Goal: Task Accomplishment & Management: Manage account settings

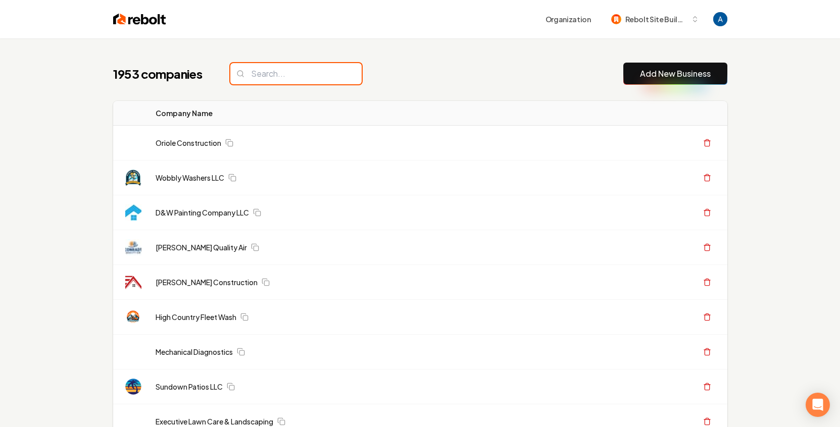
click at [286, 75] on input "search" at bounding box center [295, 73] width 131 height 21
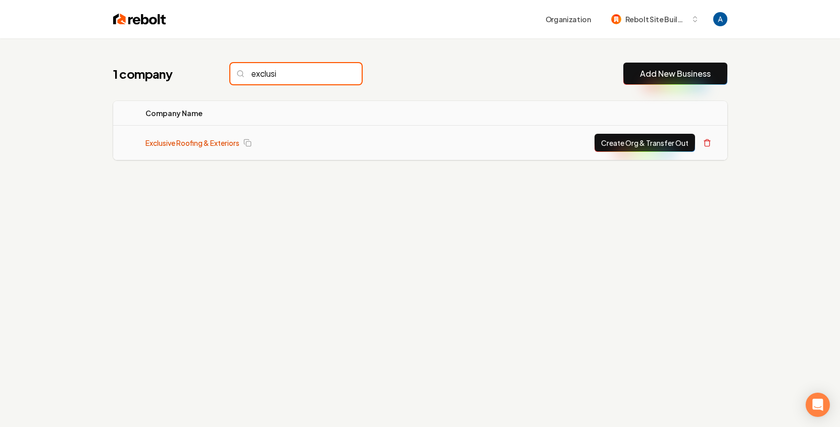
type input "exclusi"
click at [188, 145] on link "Exclusive Roofing & Exteriors" at bounding box center [193, 143] width 94 height 10
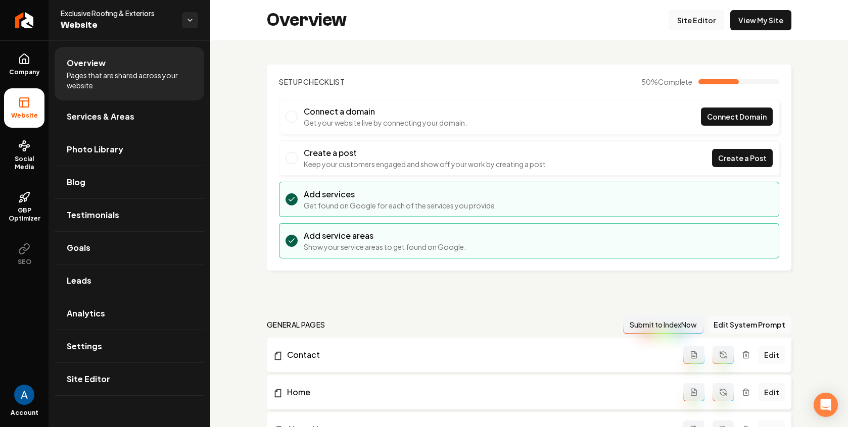
click at [693, 20] on link "Site Editor" at bounding box center [696, 20] width 56 height 20
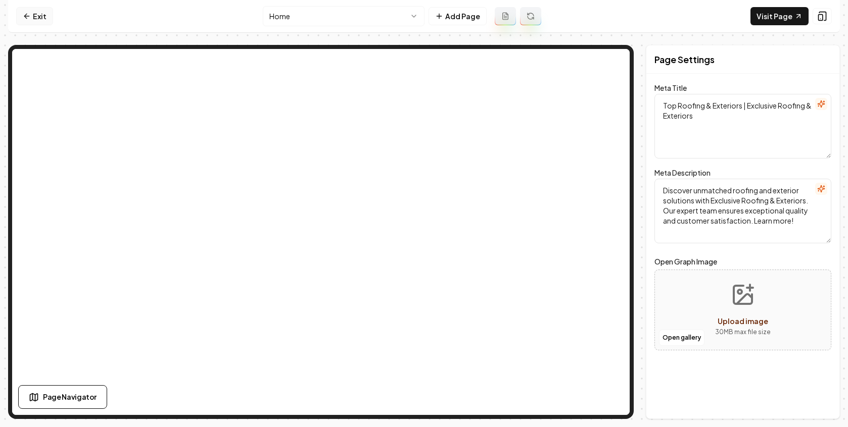
click at [35, 20] on link "Exit" at bounding box center [34, 16] width 37 height 18
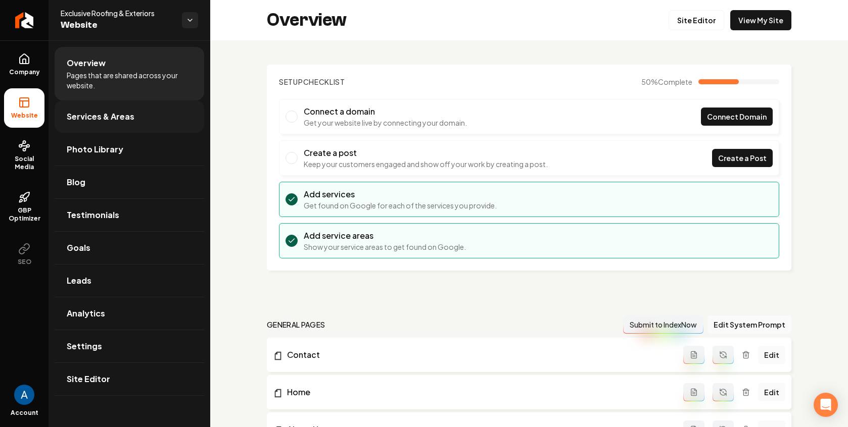
click at [103, 116] on span "Services & Areas" at bounding box center [101, 117] width 68 height 12
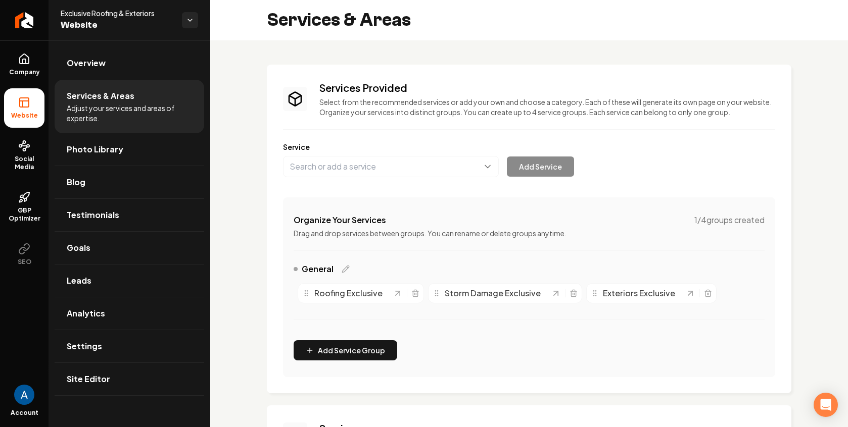
scroll to position [155, 0]
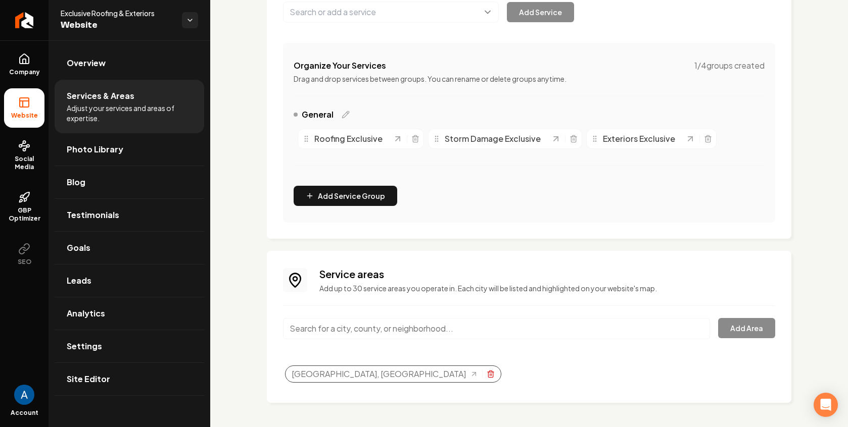
click at [488, 377] on icon "Selected tags" at bounding box center [490, 375] width 5 height 6
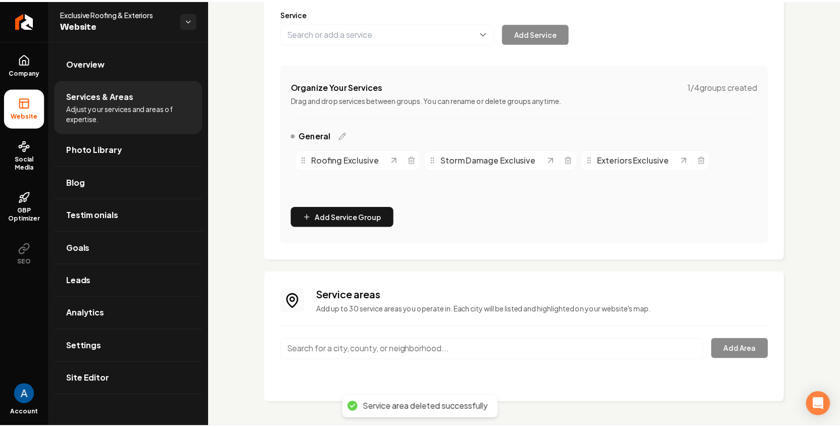
scroll to position [133, 0]
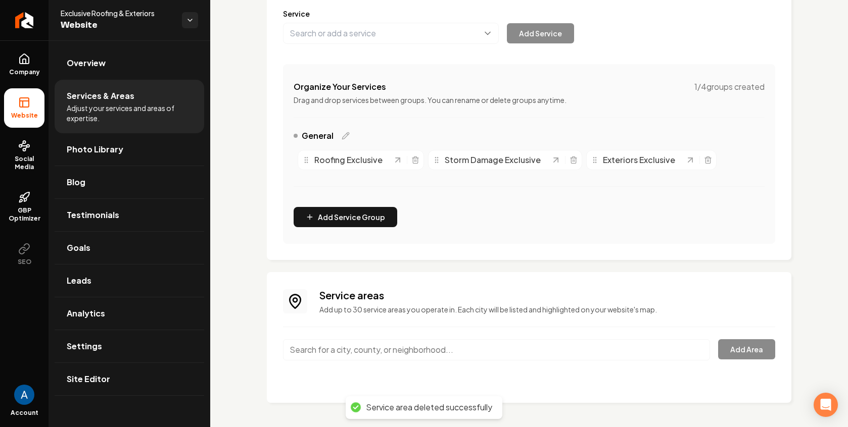
click at [357, 356] on input "Main content area" at bounding box center [496, 350] width 427 height 21
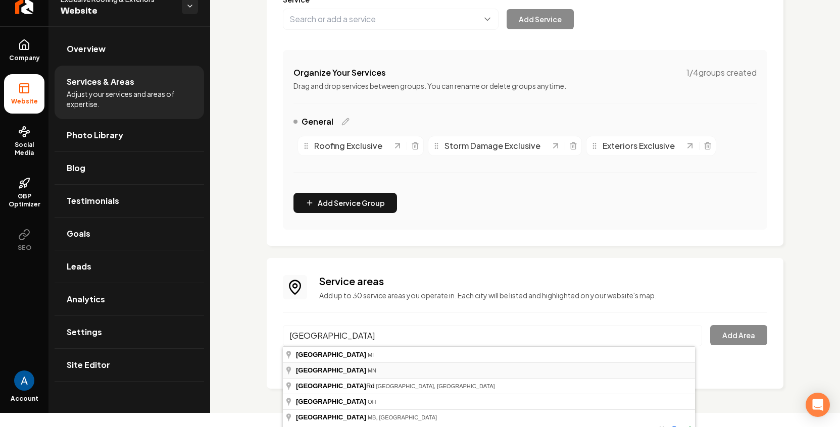
scroll to position [21, 0]
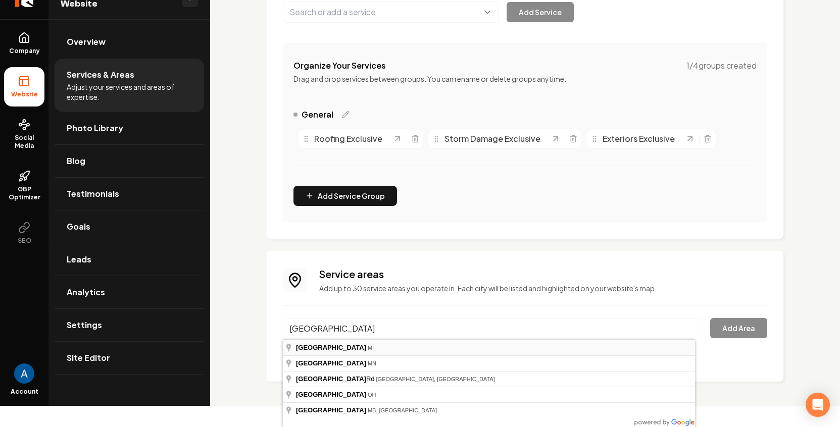
type input "[GEOGRAPHIC_DATA], [GEOGRAPHIC_DATA]"
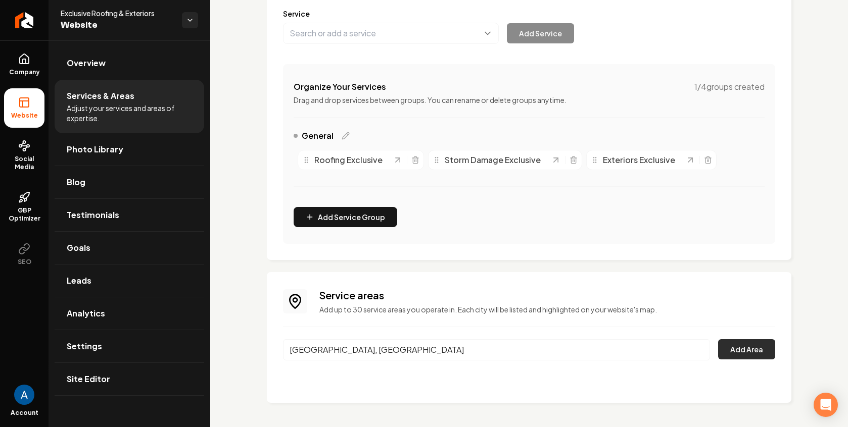
click at [730, 350] on button "Add Area" at bounding box center [746, 350] width 57 height 20
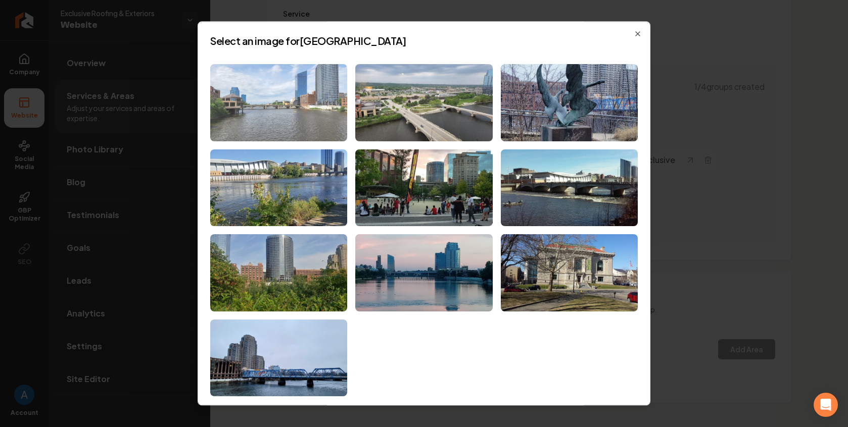
click at [307, 111] on img at bounding box center [278, 102] width 137 height 77
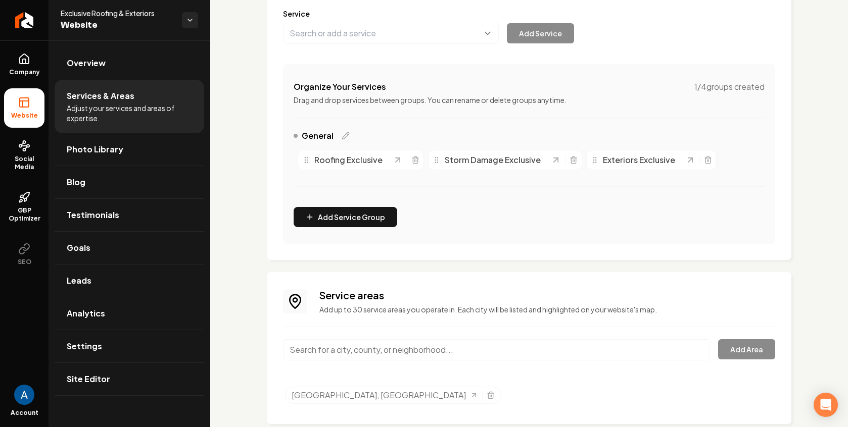
click at [363, 350] on input "Main content area" at bounding box center [496, 350] width 427 height 21
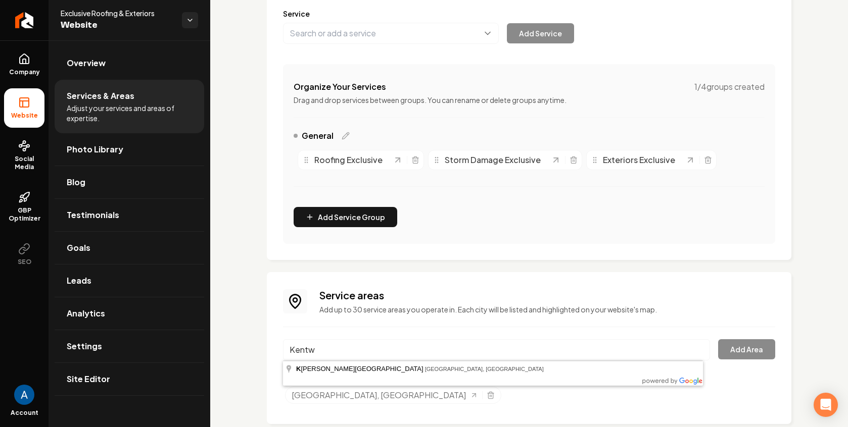
scroll to position [143, 0]
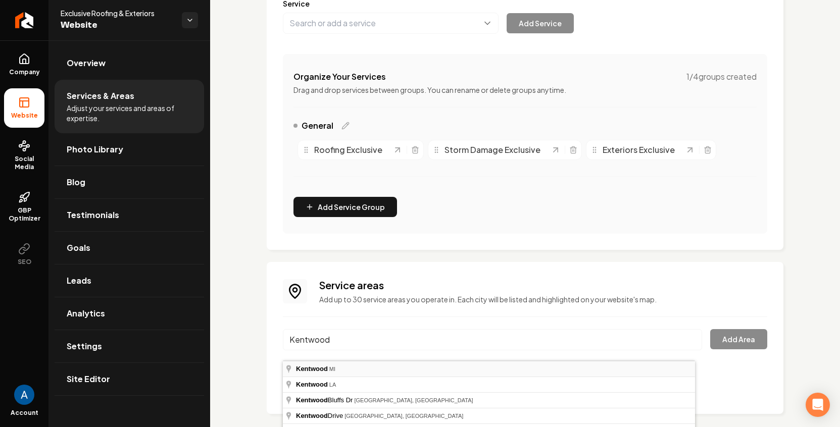
type input "Kentwood, [GEOGRAPHIC_DATA]"
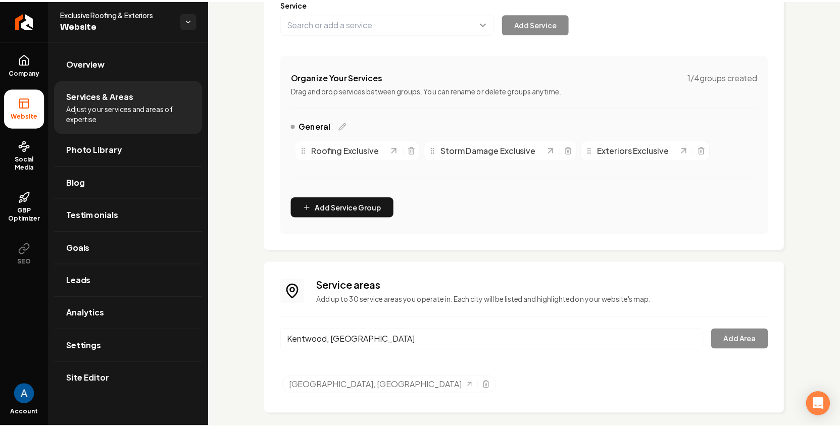
scroll to position [133, 0]
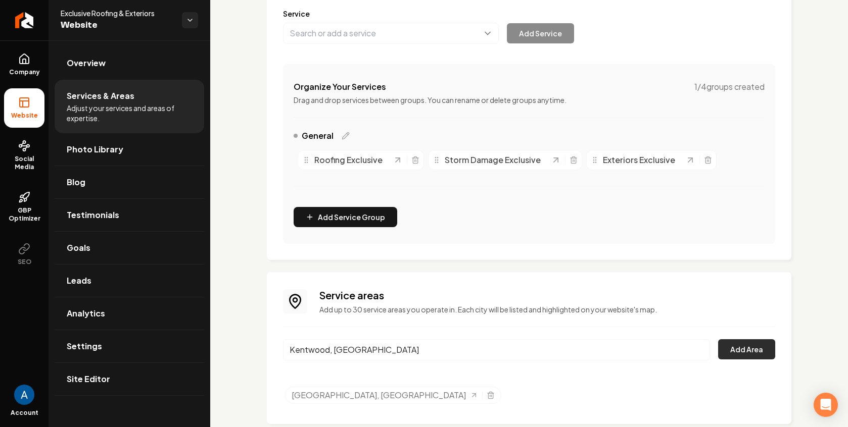
click at [726, 350] on button "Add Area" at bounding box center [746, 350] width 57 height 20
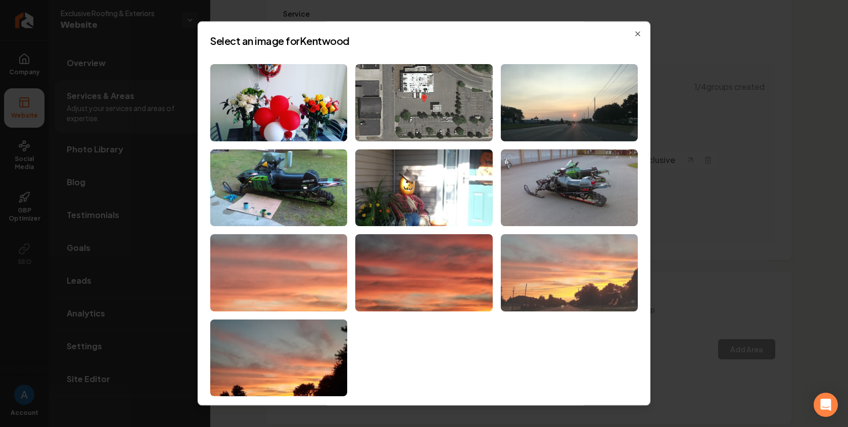
click at [535, 285] on img at bounding box center [569, 273] width 137 height 77
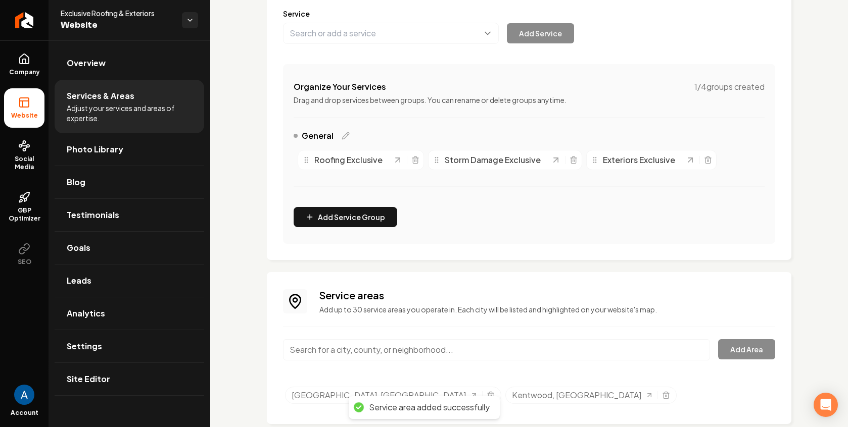
click at [387, 348] on input "Main content area" at bounding box center [496, 350] width 427 height 21
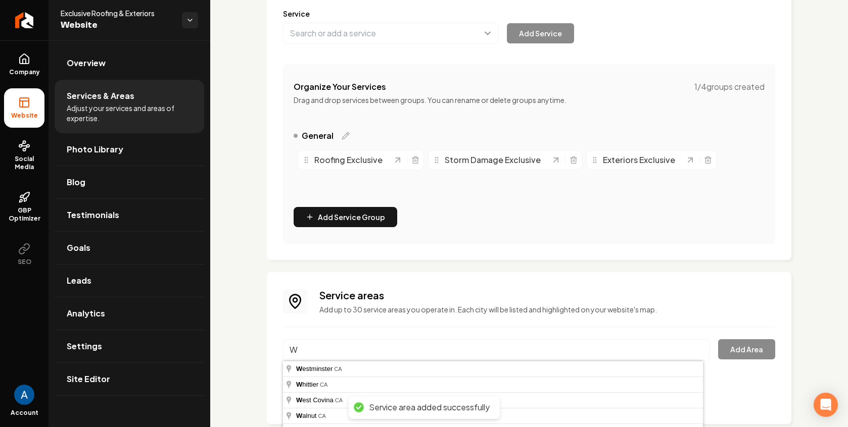
scroll to position [143, 0]
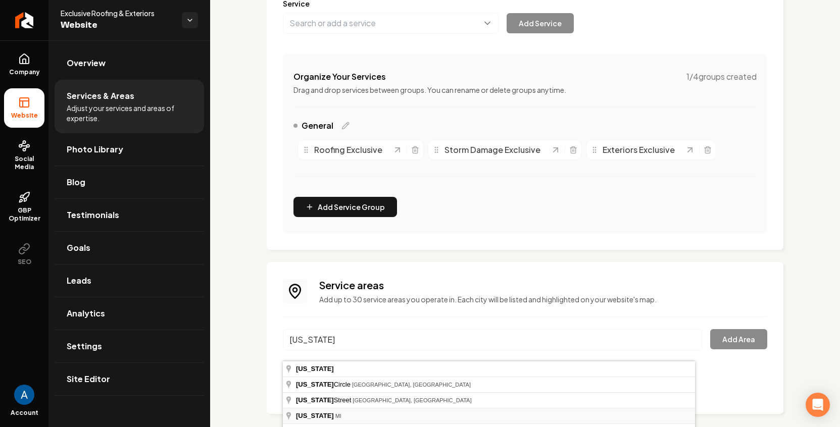
type input "[US_STATE], [GEOGRAPHIC_DATA]"
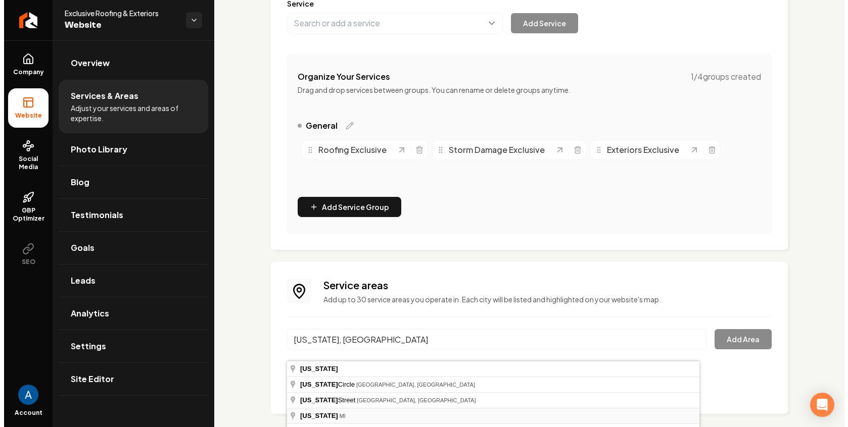
scroll to position [133, 0]
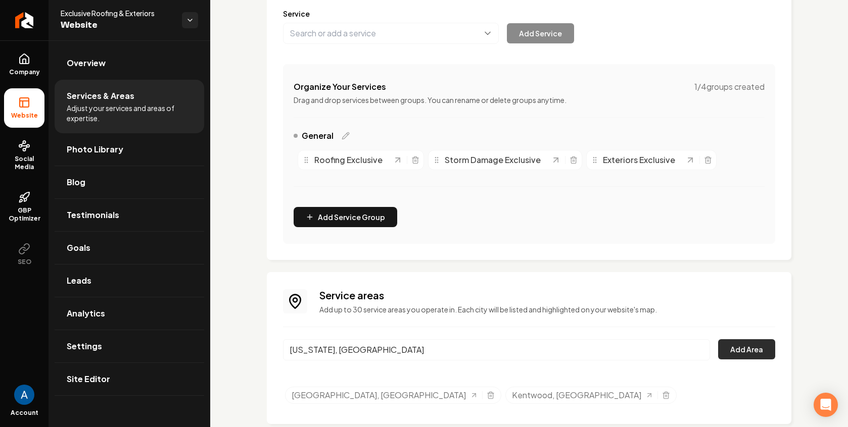
click at [733, 346] on button "Add Area" at bounding box center [746, 350] width 57 height 20
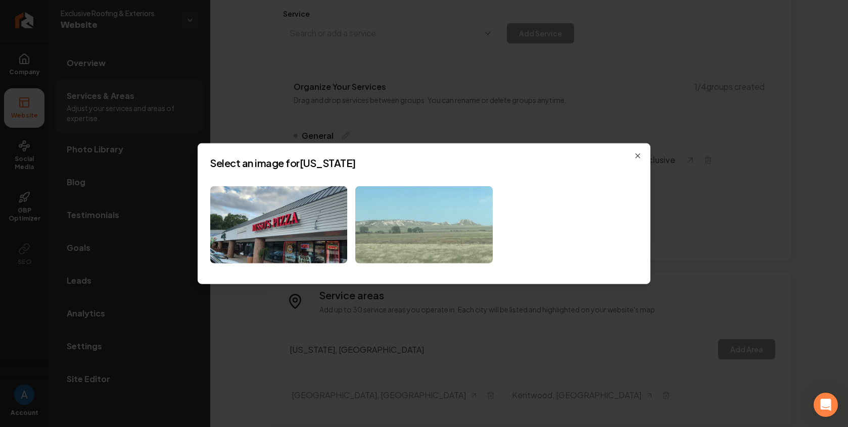
click at [393, 226] on img at bounding box center [423, 224] width 137 height 77
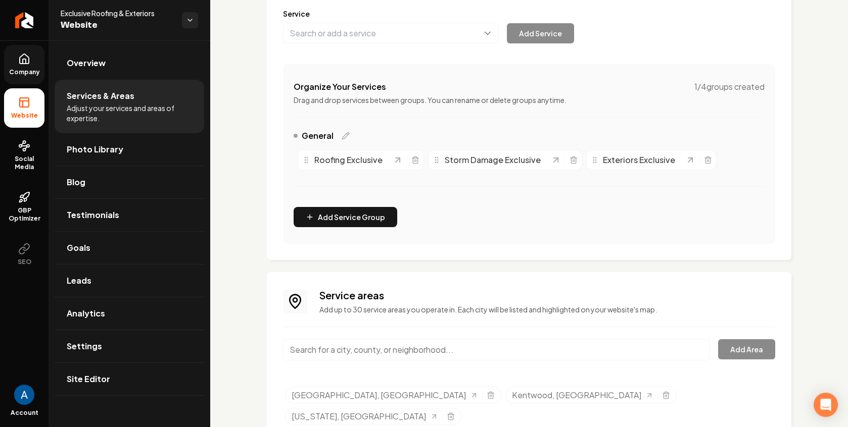
click at [29, 70] on span "Company" at bounding box center [24, 72] width 39 height 8
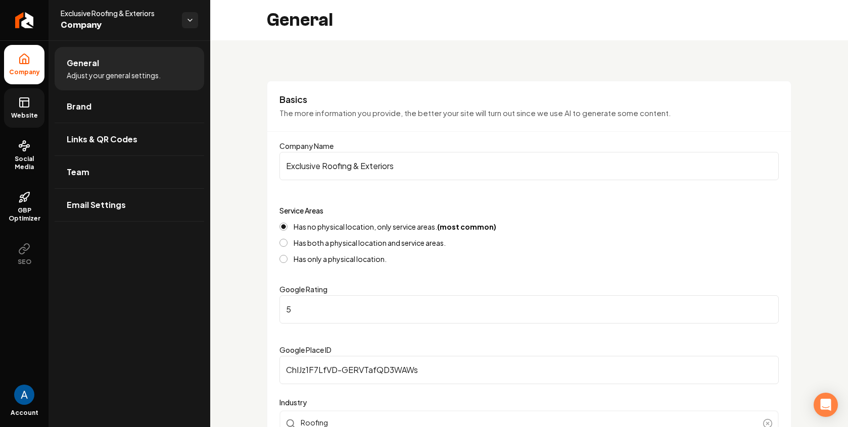
click at [38, 99] on link "Website" at bounding box center [24, 107] width 40 height 39
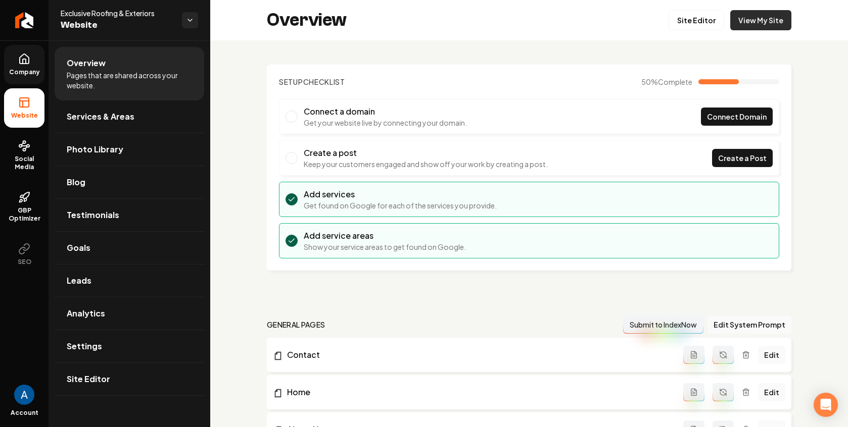
click at [768, 19] on link "View My Site" at bounding box center [760, 20] width 61 height 20
click at [94, 122] on span "Services & Areas" at bounding box center [101, 117] width 68 height 12
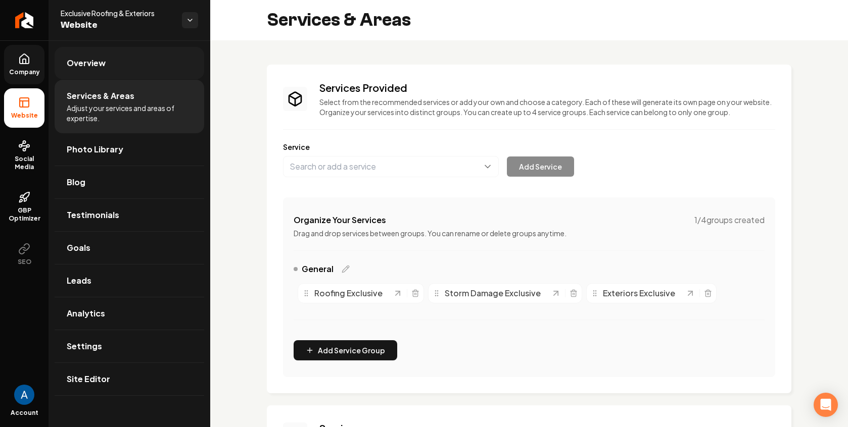
click at [91, 70] on link "Overview" at bounding box center [130, 63] width 150 height 32
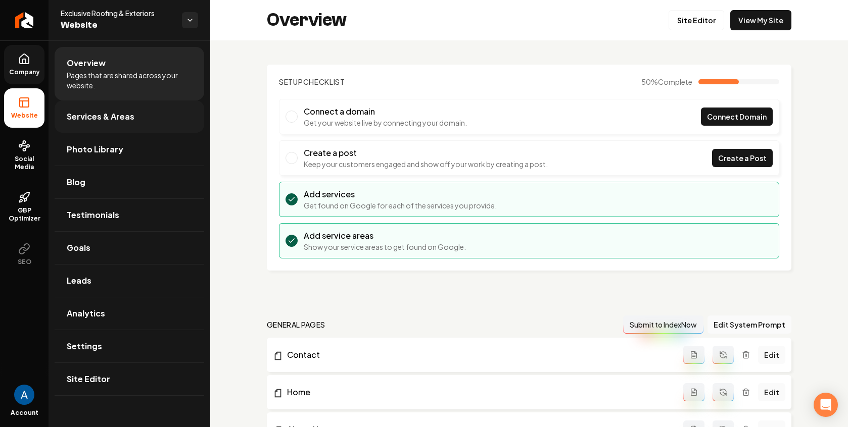
click at [105, 115] on span "Services & Areas" at bounding box center [101, 117] width 68 height 12
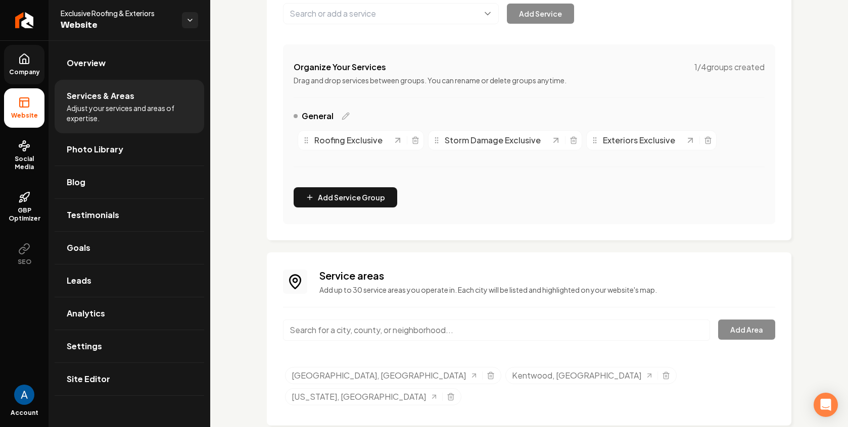
scroll to position [155, 0]
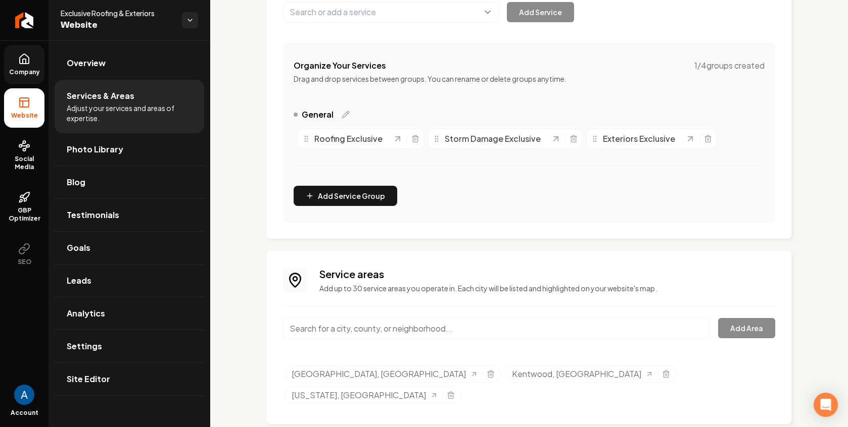
click at [415, 144] on div "Roofing Exclusive" at bounding box center [361, 139] width 126 height 20
click at [415, 142] on icon "Main content area" at bounding box center [415, 140] width 5 height 6
click at [442, 138] on icon "Main content area" at bounding box center [443, 139] width 8 height 8
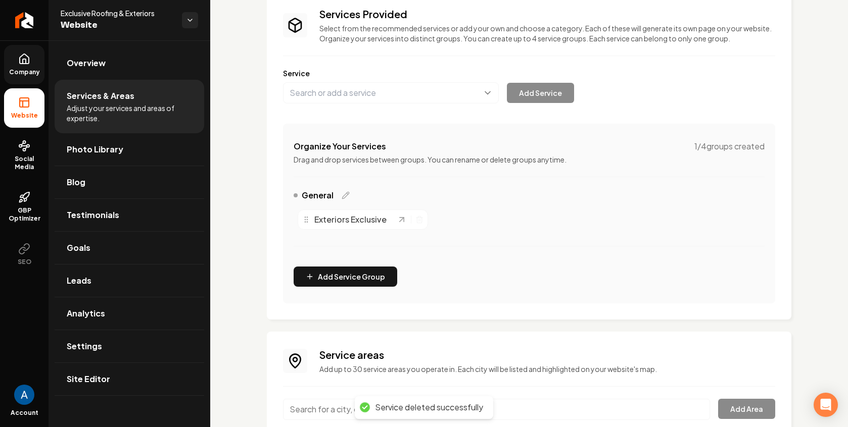
scroll to position [66, 0]
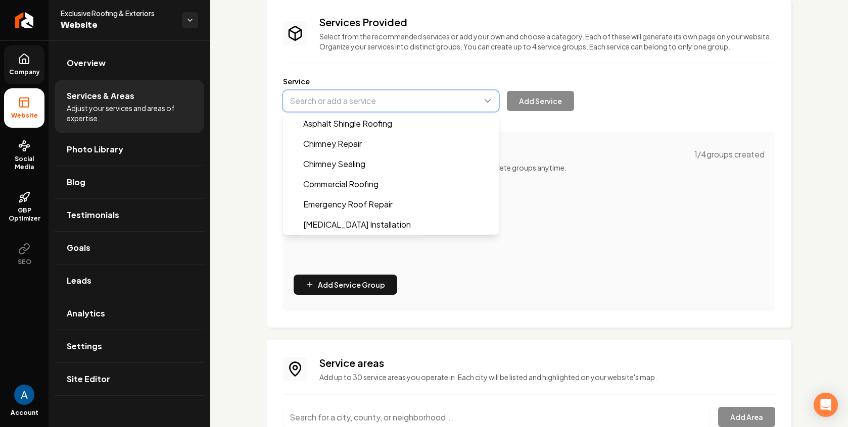
click at [357, 109] on button "Main content area" at bounding box center [391, 100] width 216 height 21
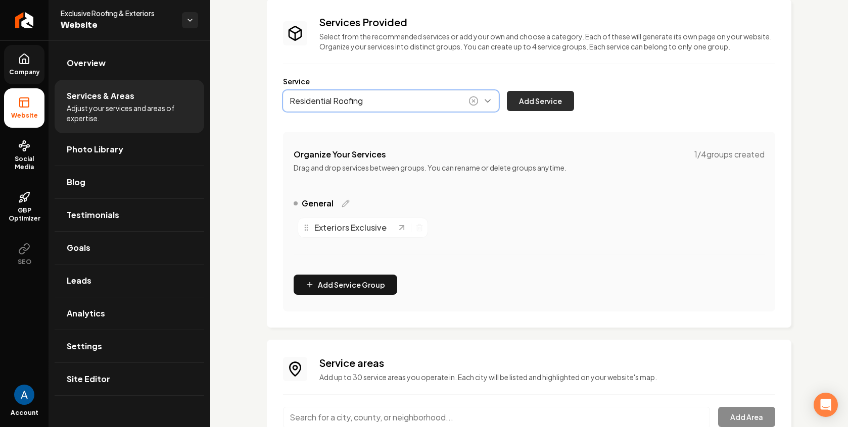
type input "Residential Roofing"
click at [536, 105] on button "Add Service" at bounding box center [540, 101] width 67 height 20
click at [334, 97] on button "Main content area" at bounding box center [391, 100] width 216 height 21
type input "Commercial Roofing"
click at [526, 102] on button "Add Service" at bounding box center [540, 101] width 67 height 20
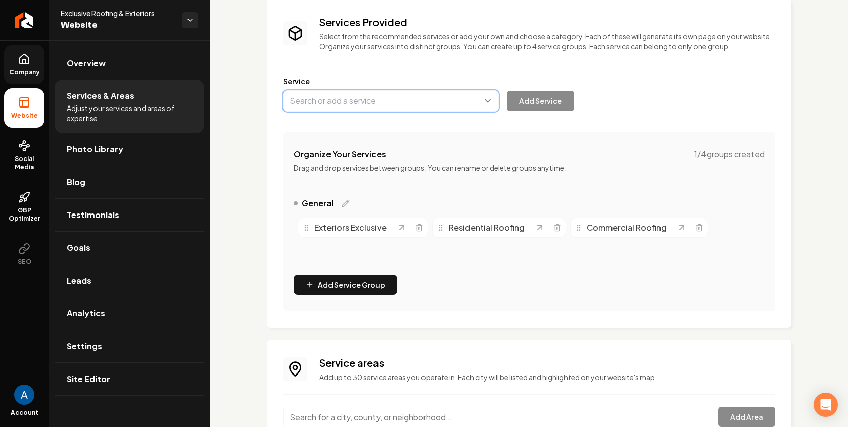
click at [385, 100] on button "Main content area" at bounding box center [391, 100] width 216 height 21
type input "Siding Services"
click at [550, 100] on button "Add Service" at bounding box center [540, 101] width 67 height 20
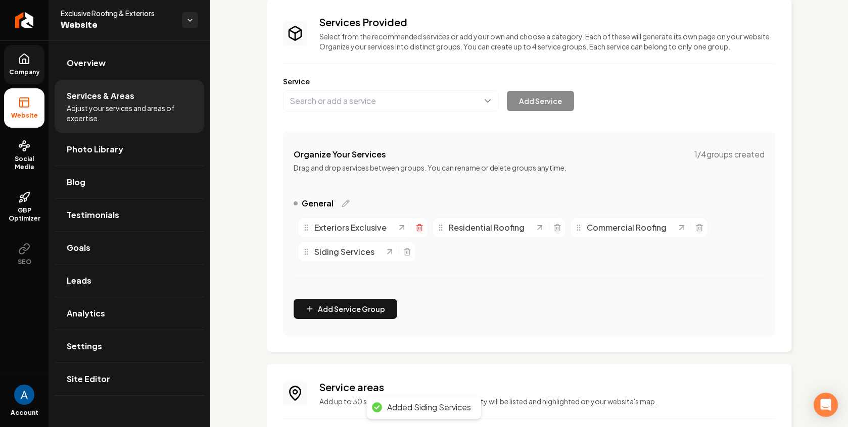
click at [419, 228] on icon "Main content area" at bounding box center [419, 228] width 8 height 8
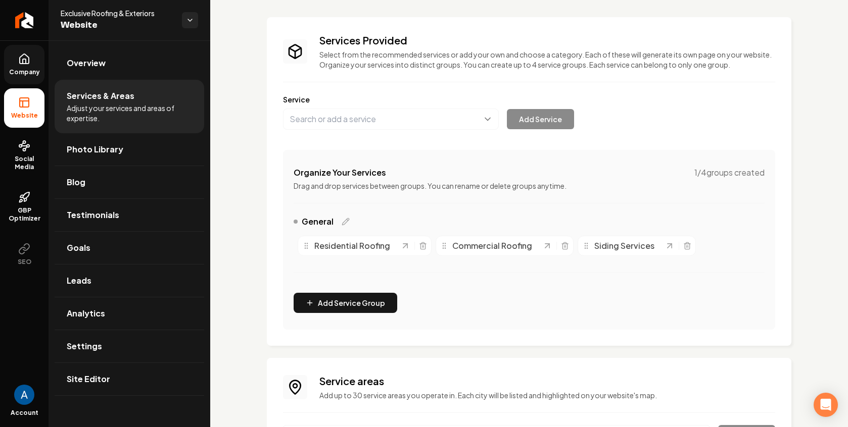
scroll to position [0, 0]
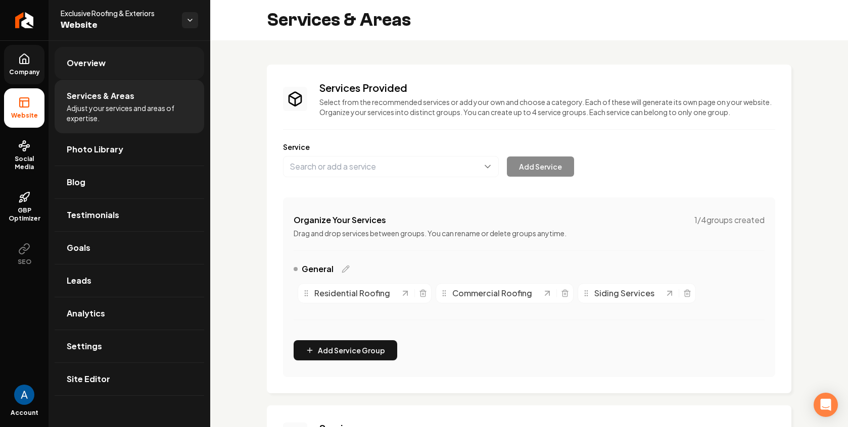
click at [68, 70] on link "Overview" at bounding box center [130, 63] width 150 height 32
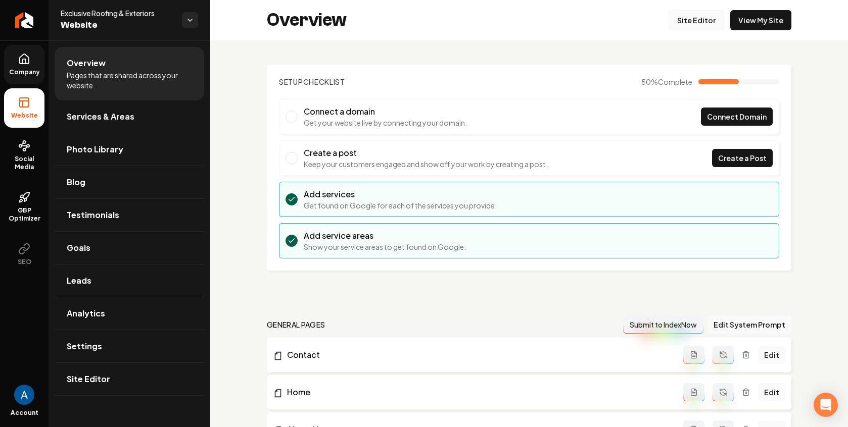
click at [684, 19] on link "Site Editor" at bounding box center [696, 20] width 56 height 20
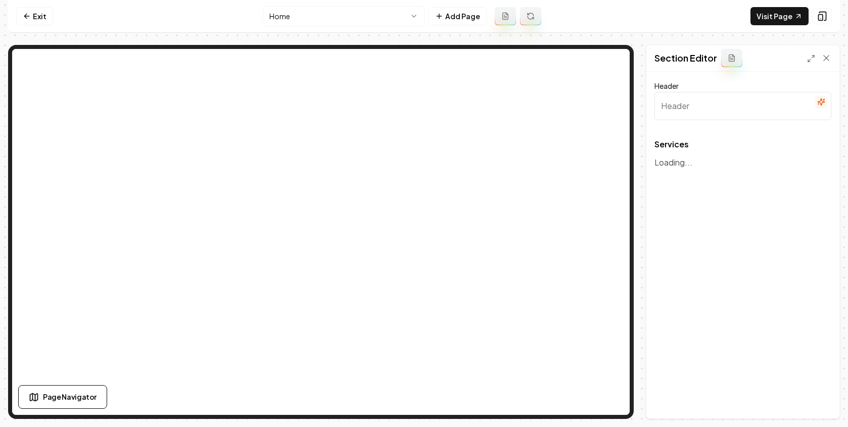
type input "Our Premium Roofing & Exterior Solutions"
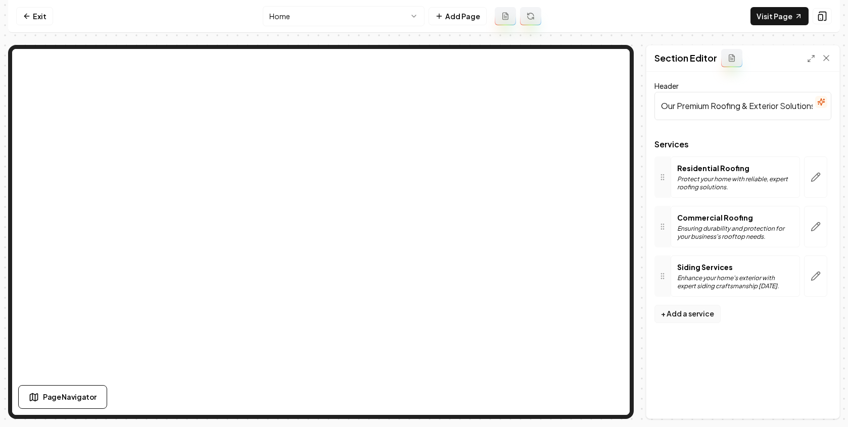
click at [699, 317] on button "+ Add a service" at bounding box center [687, 314] width 66 height 18
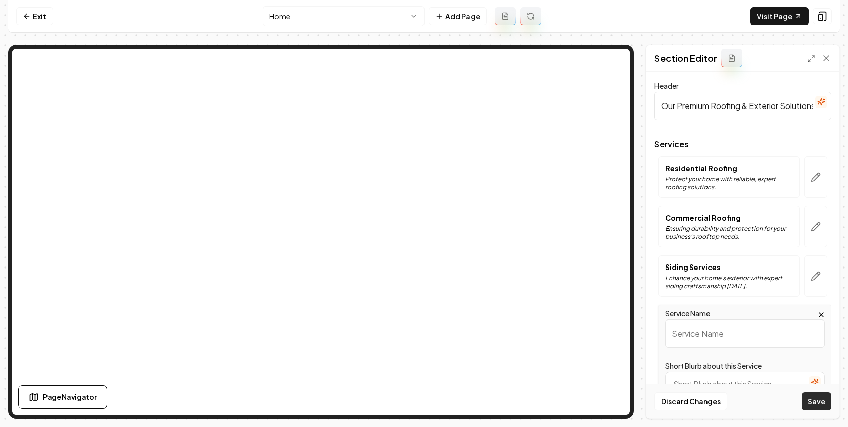
click at [814, 407] on button "Save" at bounding box center [816, 402] width 30 height 18
click at [817, 316] on icon "button" at bounding box center [821, 315] width 8 height 8
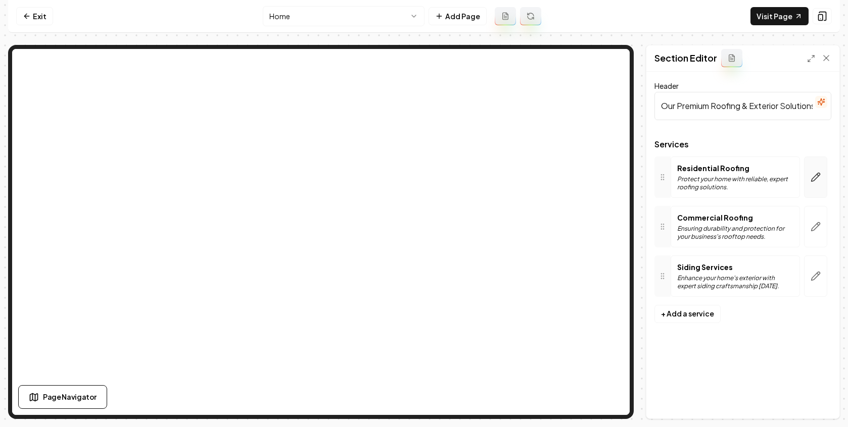
click at [812, 182] on button "button" at bounding box center [815, 177] width 23 height 41
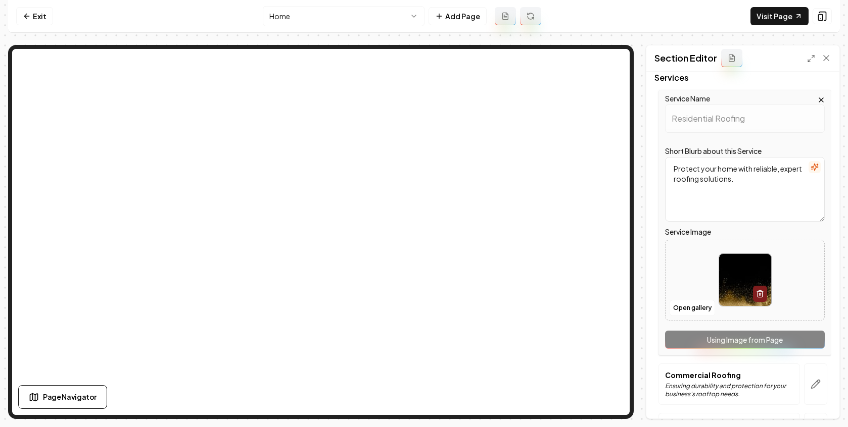
scroll to position [78, 0]
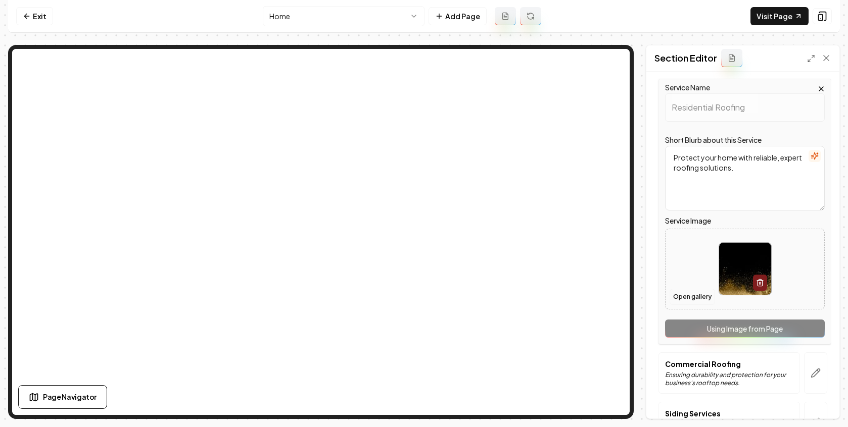
click at [685, 301] on button "Open gallery" at bounding box center [691, 297] width 45 height 16
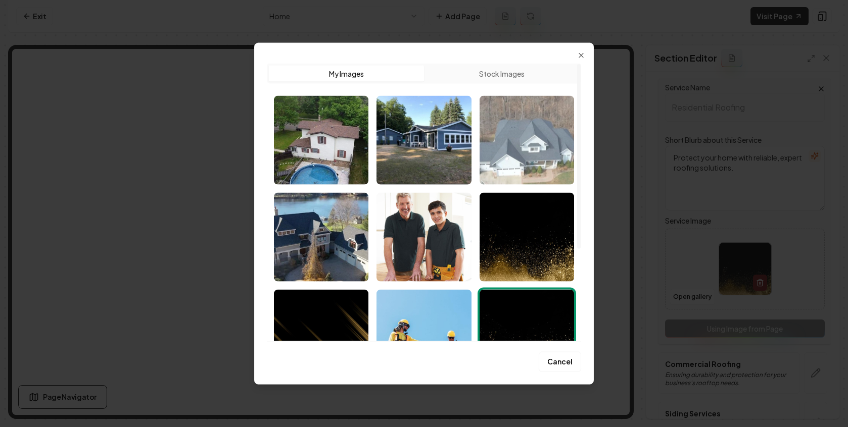
click at [508, 160] on img "Select image image_689b7bba5c7cd75eb8cc59fc.jpeg" at bounding box center [526, 140] width 94 height 89
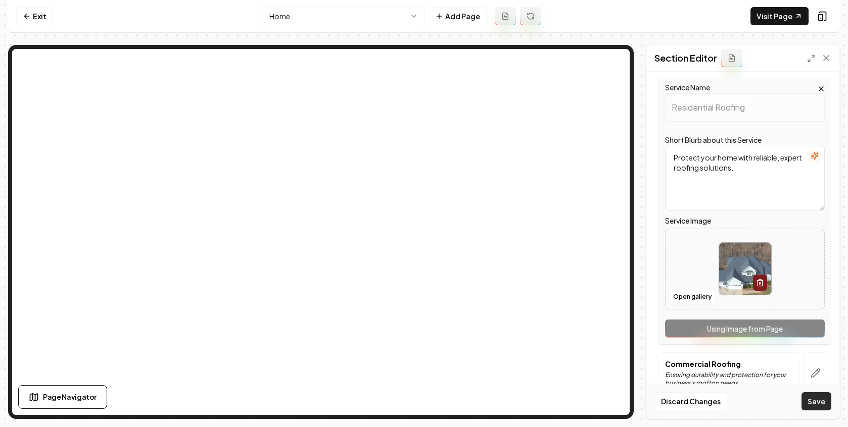
click at [819, 401] on button "Save" at bounding box center [816, 402] width 30 height 18
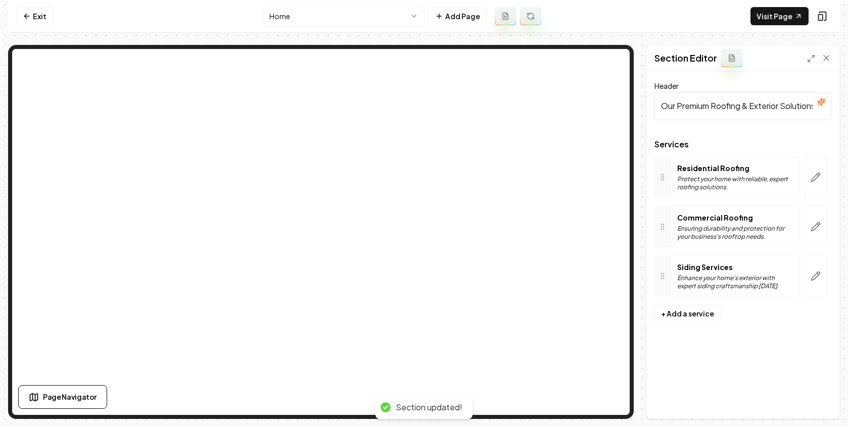
scroll to position [0, 0]
click at [811, 233] on button "button" at bounding box center [815, 226] width 23 height 41
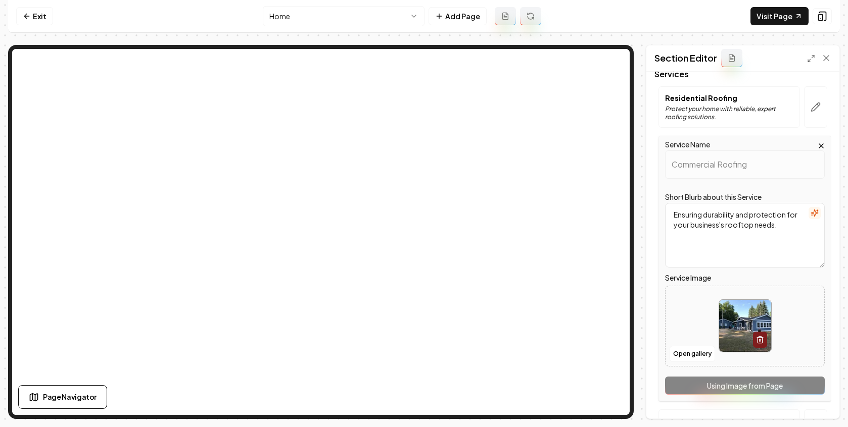
scroll to position [85, 0]
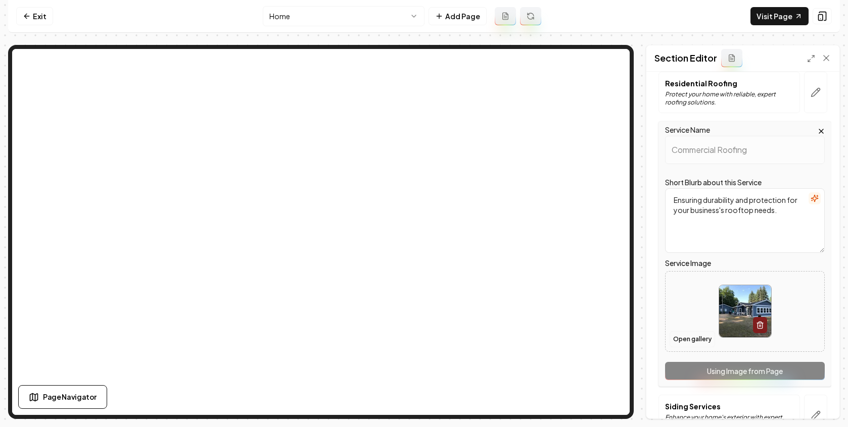
click at [688, 345] on button "Open gallery" at bounding box center [691, 339] width 45 height 16
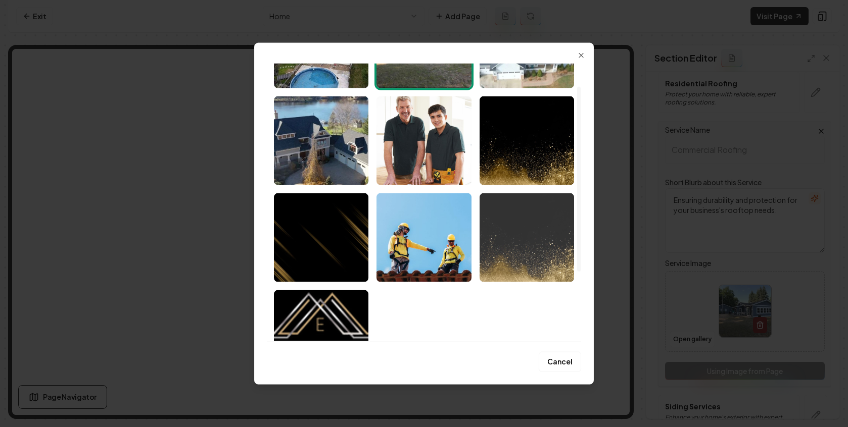
scroll to position [0, 0]
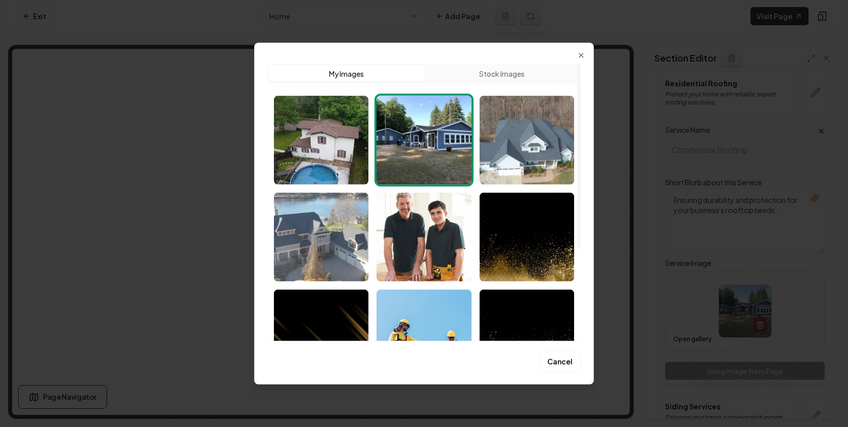
click at [313, 243] on img "Select image image_689b7bab5c7cd75eb8cbfa4d.jpg" at bounding box center [321, 237] width 94 height 89
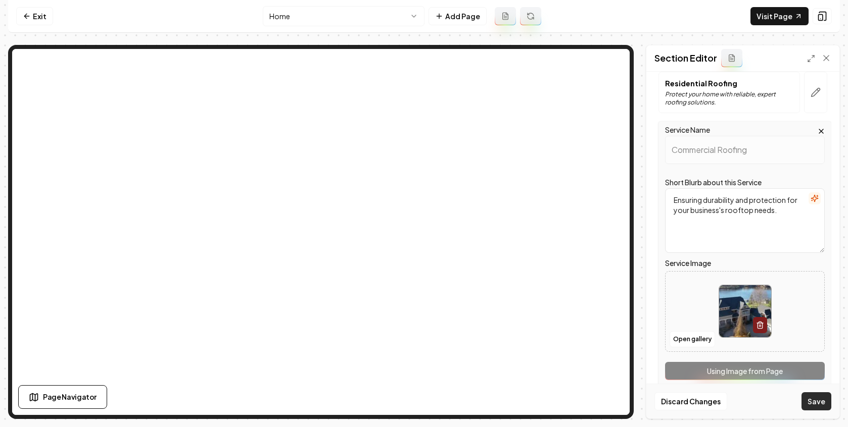
click at [816, 397] on button "Save" at bounding box center [816, 402] width 30 height 18
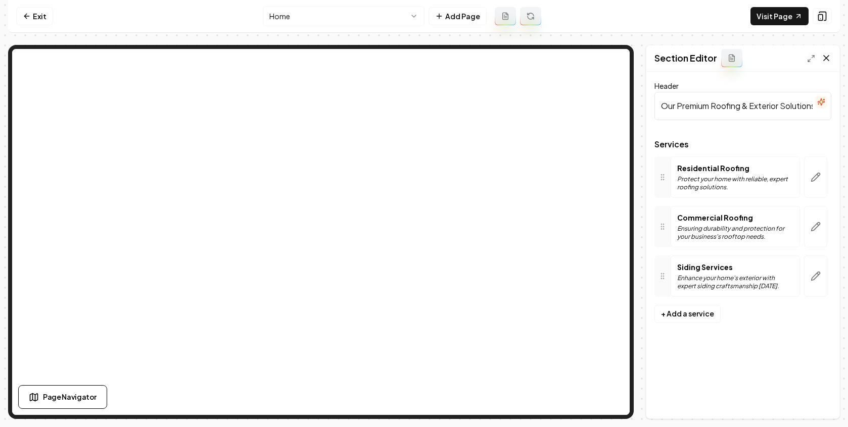
click at [828, 57] on icon at bounding box center [826, 58] width 5 height 5
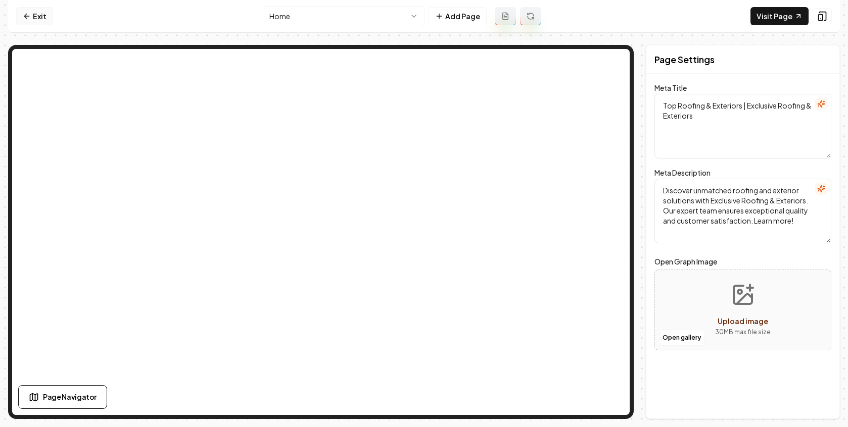
click at [26, 16] on icon at bounding box center [26, 16] width 5 height 0
